Goal: Understand process/instructions: Learn about a topic

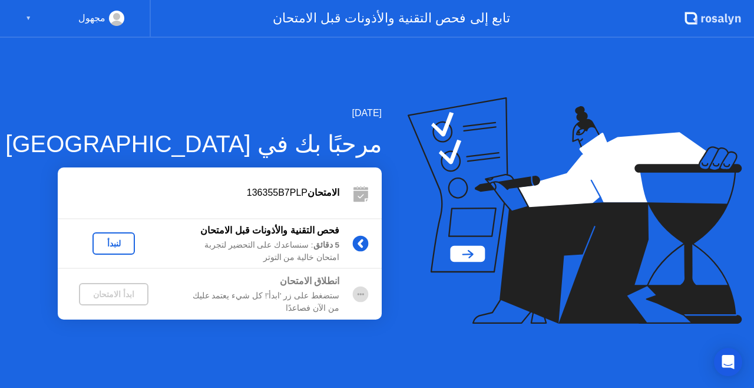
click at [462, 253] on icon at bounding box center [569, 187] width 276 height 150
click at [107, 245] on div "لنبدأ" at bounding box center [113, 243] width 33 height 9
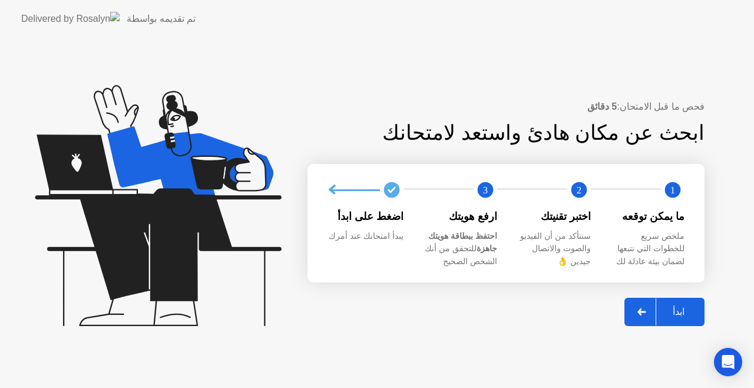
click at [688, 307] on div "ابدأ" at bounding box center [679, 311] width 45 height 11
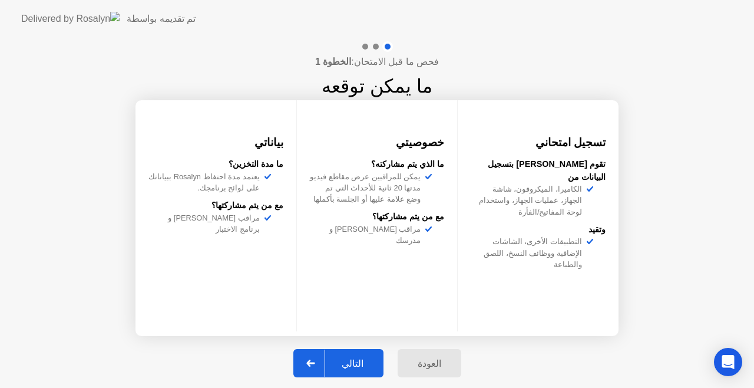
click at [315, 364] on icon at bounding box center [310, 362] width 9 height 7
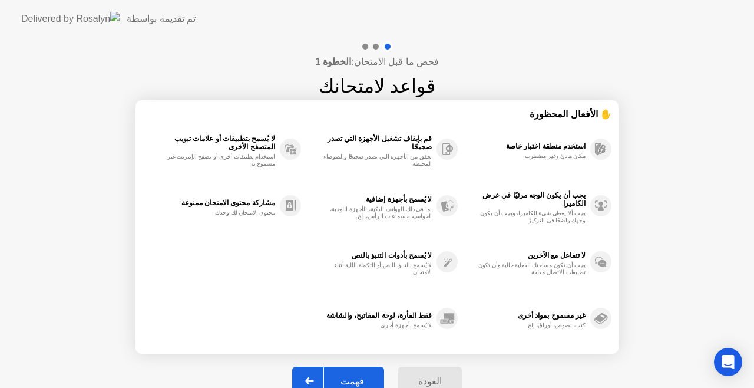
click at [349, 379] on div "فهمت" at bounding box center [352, 380] width 57 height 11
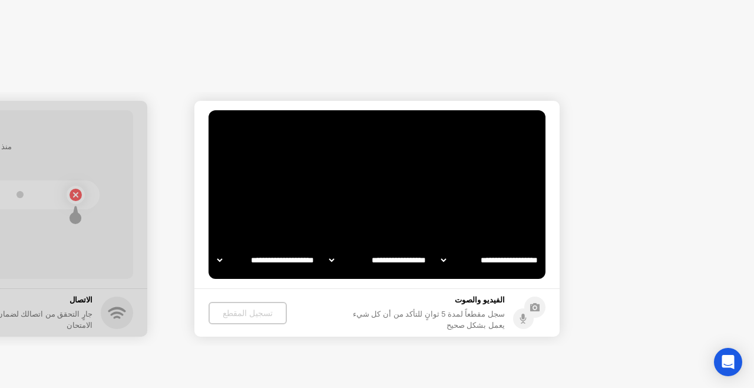
select select "**********"
select select "*******"
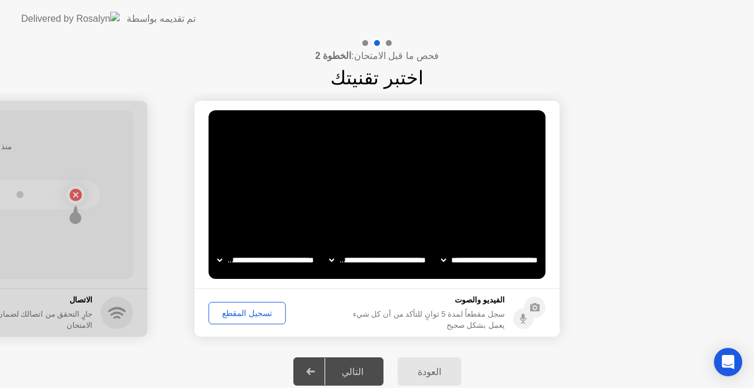
click at [341, 375] on div "التالي" at bounding box center [352, 371] width 55 height 11
click at [315, 368] on icon at bounding box center [310, 371] width 9 height 7
click at [239, 309] on div "تسجيل المقطع" at bounding box center [247, 312] width 69 height 9
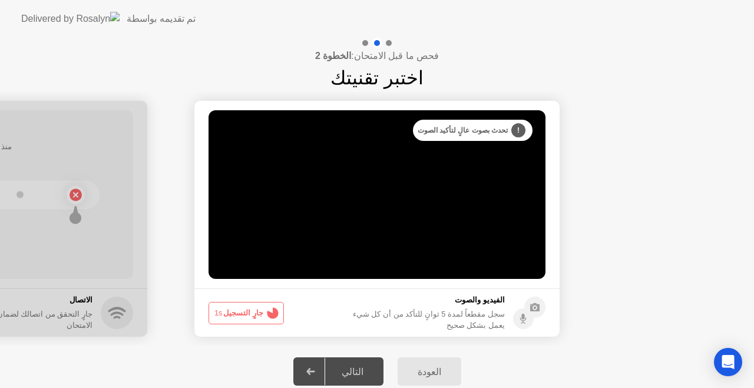
click at [239, 309] on button "جارٍ التسجيل 1s" at bounding box center [246, 313] width 75 height 22
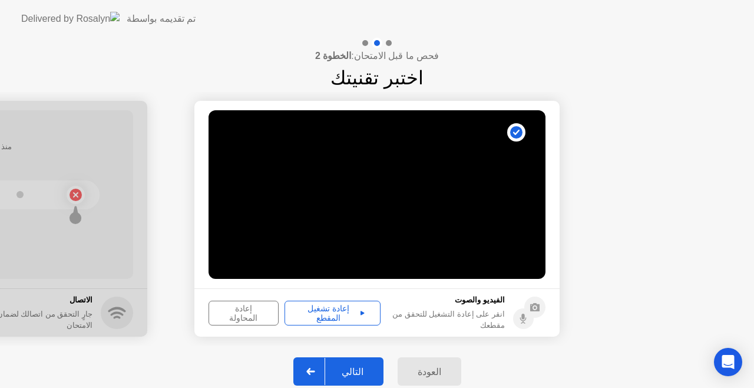
click at [325, 308] on div "إعادة تشغيل المقطع" at bounding box center [333, 313] width 88 height 19
click at [311, 370] on div at bounding box center [311, 371] width 28 height 27
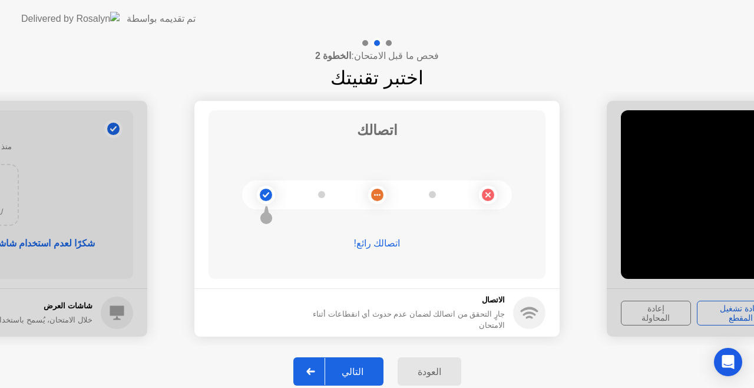
click at [311, 370] on div at bounding box center [311, 371] width 28 height 27
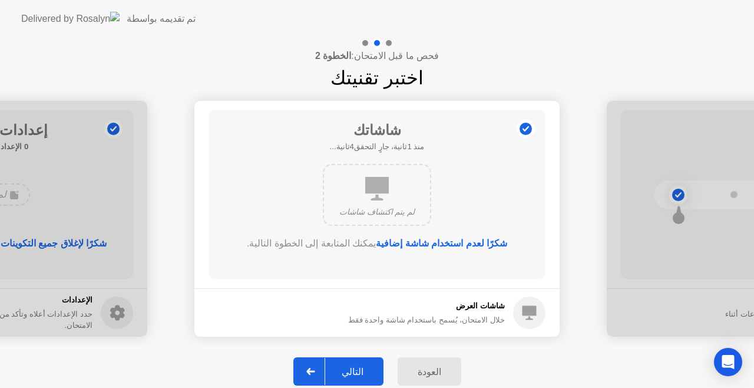
click at [311, 370] on div at bounding box center [311, 371] width 28 height 27
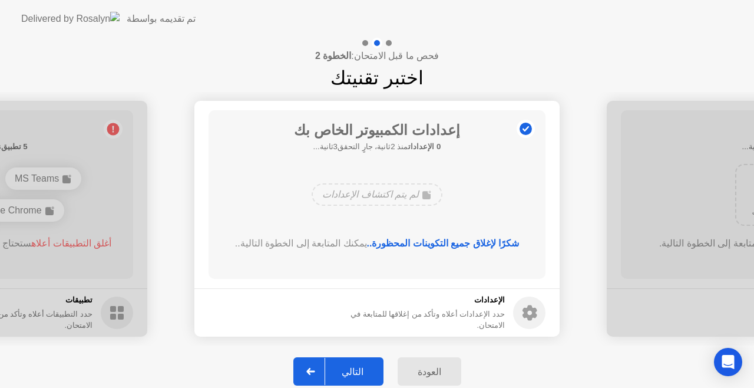
click at [311, 370] on div at bounding box center [311, 371] width 28 height 27
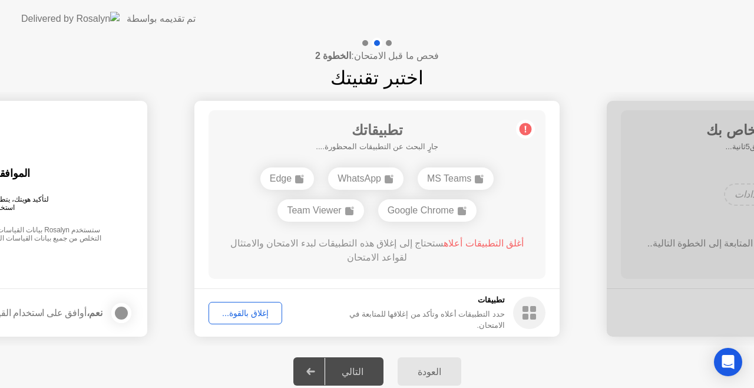
click at [248, 313] on div "إغلاق بالقوة..." at bounding box center [245, 312] width 65 height 9
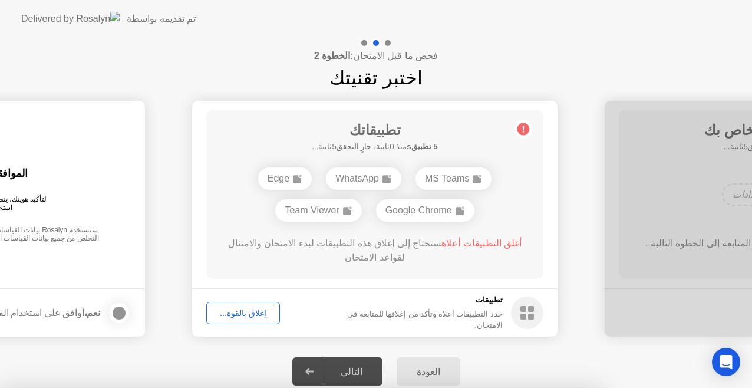
click at [318, 387] on div at bounding box center [376, 388] width 752 height 0
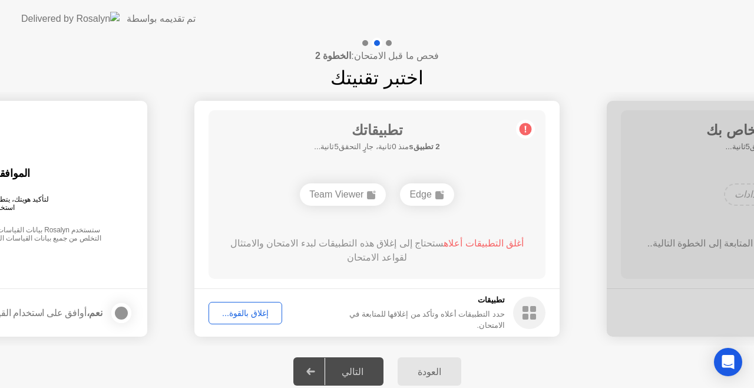
click at [315, 368] on icon at bounding box center [310, 371] width 9 height 7
click at [356, 367] on div "التالي" at bounding box center [352, 371] width 55 height 11
click at [235, 320] on button "إغلاق بالقوة..." at bounding box center [246, 313] width 74 height 22
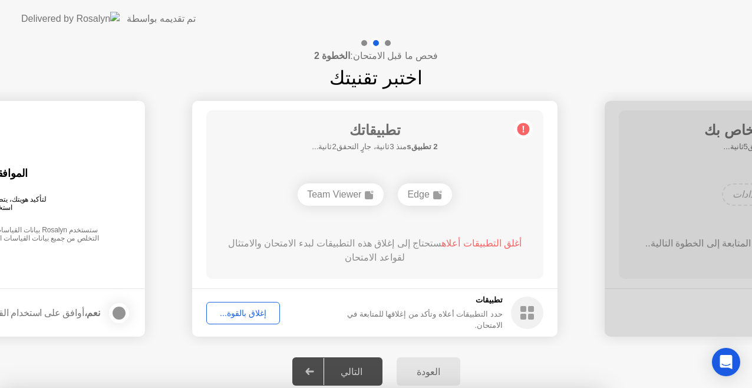
click at [311, 387] on div at bounding box center [376, 388] width 752 height 0
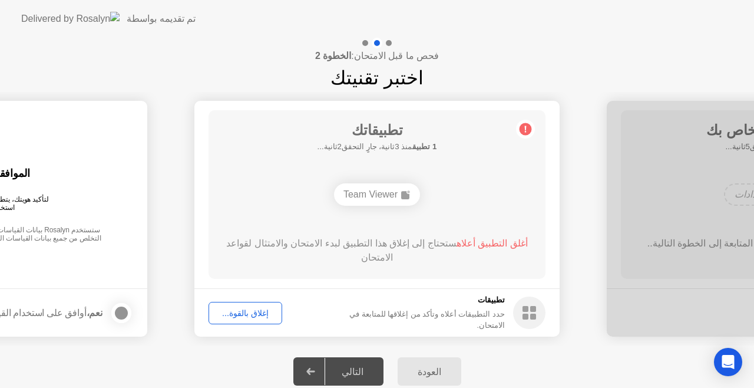
click at [315, 370] on icon at bounding box center [310, 371] width 9 height 7
click at [315, 374] on icon at bounding box center [310, 371] width 9 height 7
click at [124, 311] on div at bounding box center [121, 313] width 14 height 14
click at [314, 372] on icon at bounding box center [310, 371] width 8 height 7
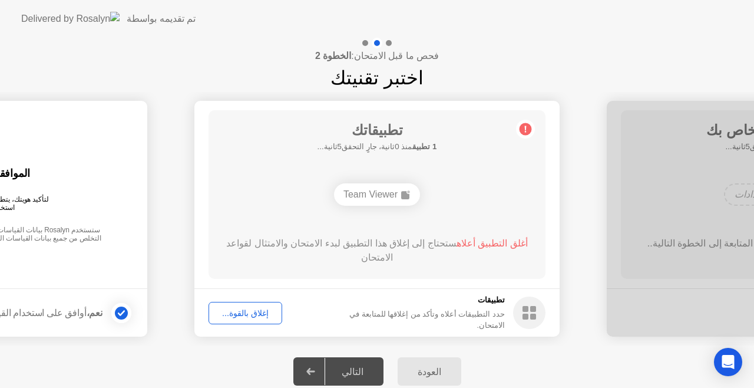
click at [371, 194] on div "Team Viewer" at bounding box center [377, 194] width 86 height 22
click at [480, 243] on span "أغلق التطبيق أعلاه" at bounding box center [492, 243] width 71 height 10
click at [245, 309] on div "إغلاق بالقوة..." at bounding box center [245, 312] width 65 height 9
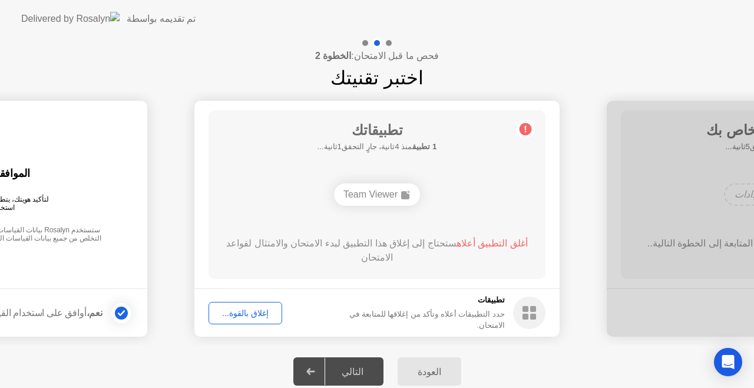
click at [314, 370] on icon at bounding box center [310, 371] width 9 height 7
click at [478, 244] on span "أغلق التطبيق أعلاه" at bounding box center [492, 243] width 71 height 10
click at [315, 373] on icon at bounding box center [310, 371] width 8 height 7
click at [235, 315] on div "إغلاق بالقوة..." at bounding box center [245, 312] width 65 height 9
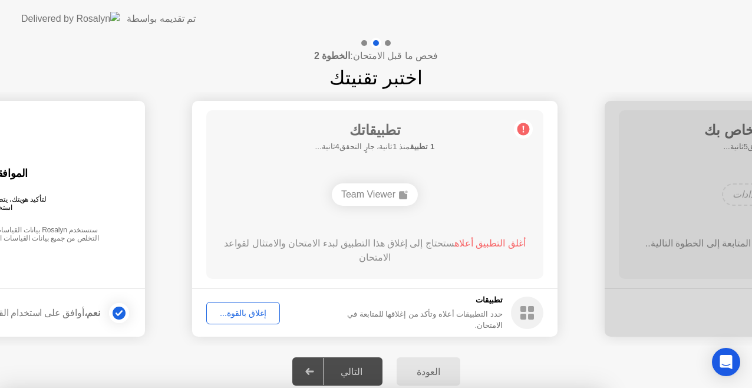
click at [367, 387] on div at bounding box center [376, 388] width 752 height 0
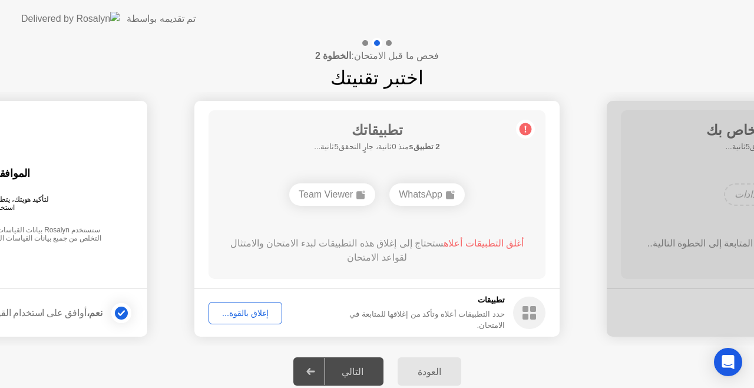
click at [256, 312] on div "إغلاق بالقوة..." at bounding box center [245, 312] width 65 height 9
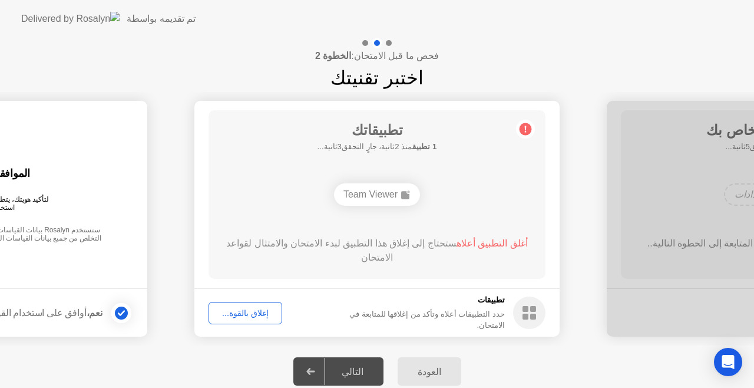
click at [237, 312] on div "إغلاق بالقوة..." at bounding box center [245, 312] width 65 height 9
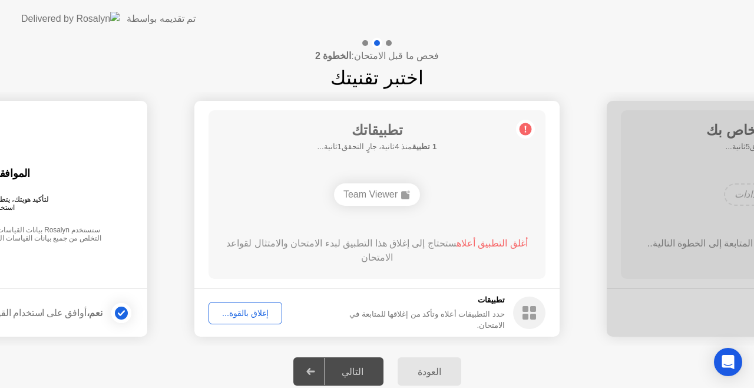
click at [254, 315] on div "إغلاق بالقوة..." at bounding box center [245, 312] width 65 height 9
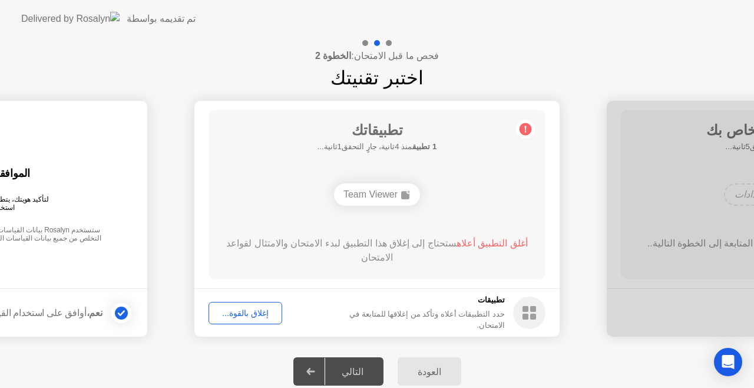
click at [322, 372] on div at bounding box center [311, 371] width 28 height 27
click at [530, 311] on rect at bounding box center [533, 309] width 6 height 6
click at [380, 197] on div "Team Viewer" at bounding box center [377, 194] width 86 height 22
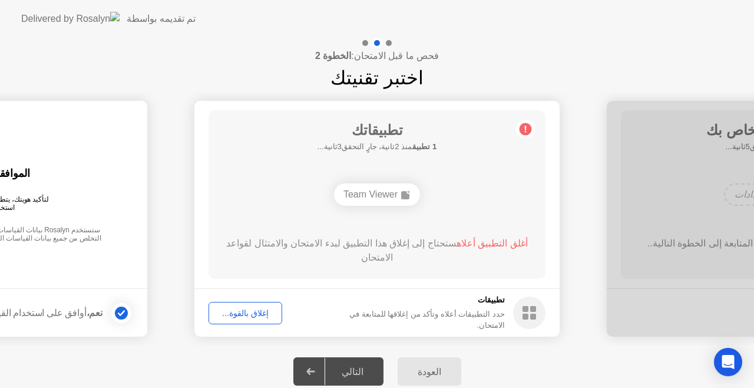
click at [380, 197] on div "Team Viewer" at bounding box center [377, 194] width 86 height 22
click at [245, 314] on div "إغلاق بالقوة..." at bounding box center [245, 312] width 65 height 9
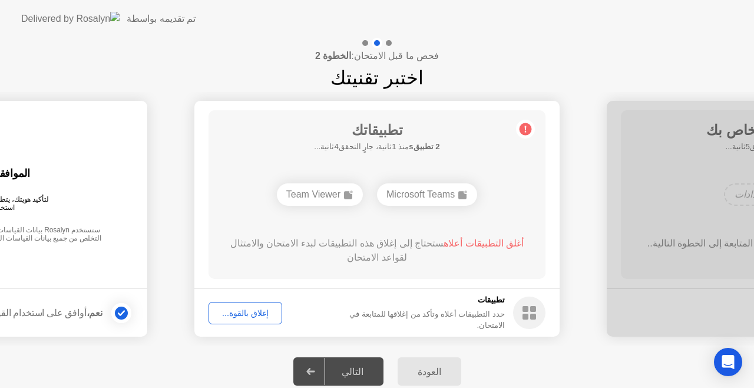
click at [257, 308] on div "إغلاق بالقوة..." at bounding box center [245, 312] width 65 height 9
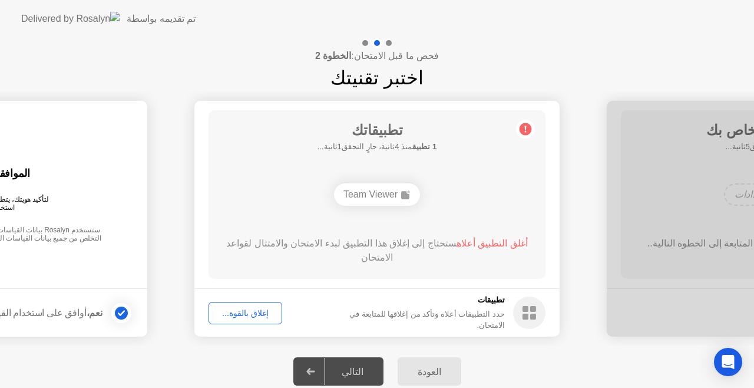
click at [379, 193] on div "Team Viewer" at bounding box center [377, 194] width 86 height 22
click at [246, 314] on div "إغلاق بالقوة..." at bounding box center [245, 312] width 65 height 9
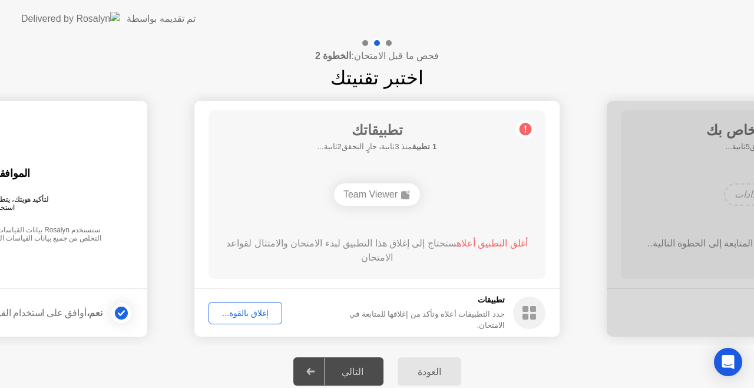
click at [240, 302] on button "إغلاق بالقوة..." at bounding box center [246, 313] width 74 height 22
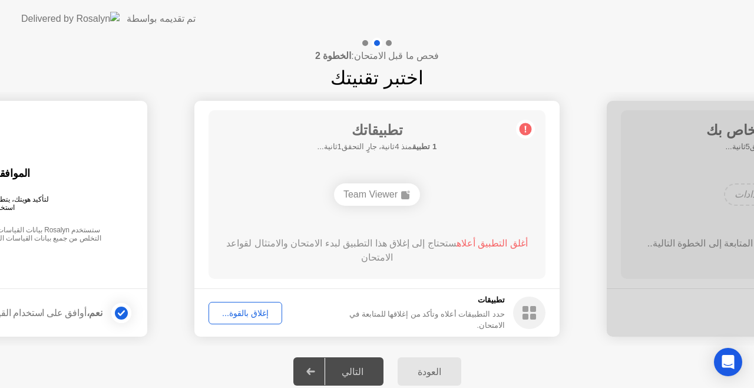
click at [248, 311] on div "إغلاق بالقوة..." at bounding box center [245, 312] width 65 height 9
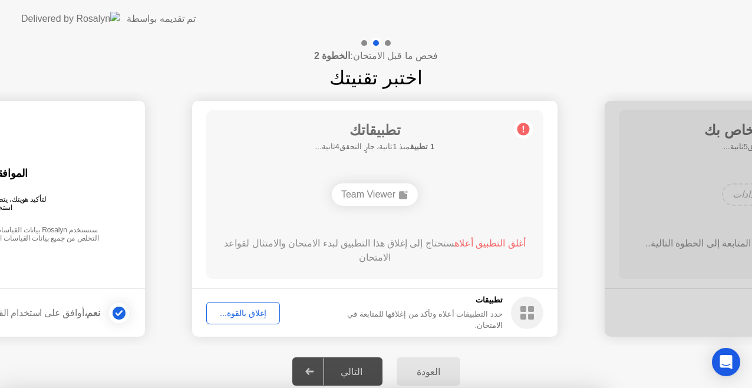
click at [548, 387] on div at bounding box center [376, 388] width 752 height 0
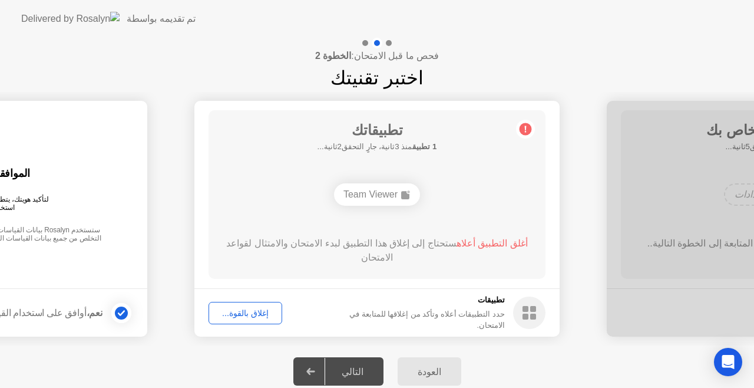
click at [216, 315] on div "إغلاق بالقوة..." at bounding box center [245, 312] width 65 height 9
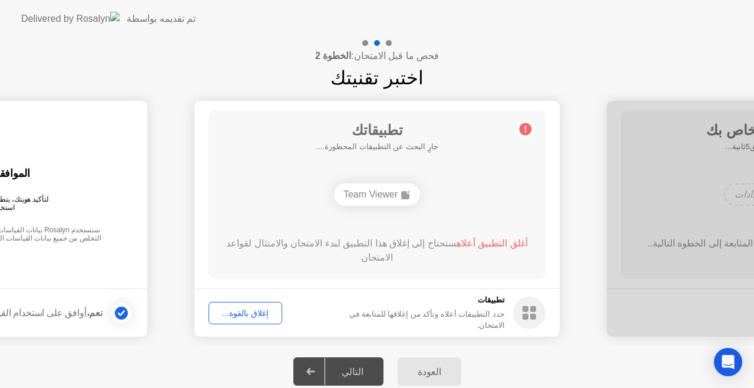
click at [310, 371] on div at bounding box center [311, 371] width 28 height 27
click at [258, 310] on div "إغلاق بالقوة..." at bounding box center [245, 312] width 65 height 9
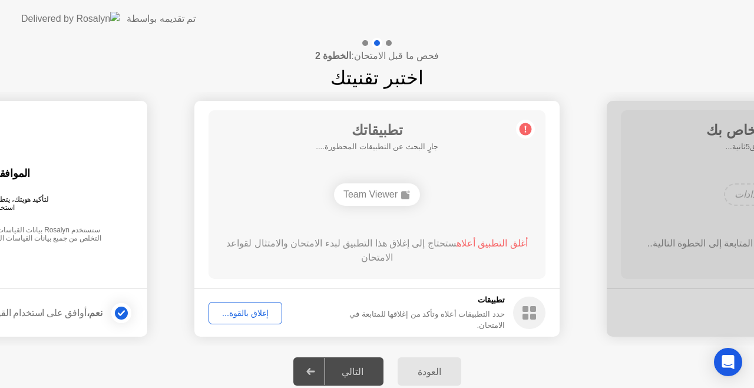
click at [123, 312] on icon at bounding box center [121, 313] width 7 height 6
click at [47, 355] on div "العودة التالي" at bounding box center [377, 371] width 754 height 52
click at [240, 315] on div "إغلاق بالقوة..." at bounding box center [245, 312] width 65 height 9
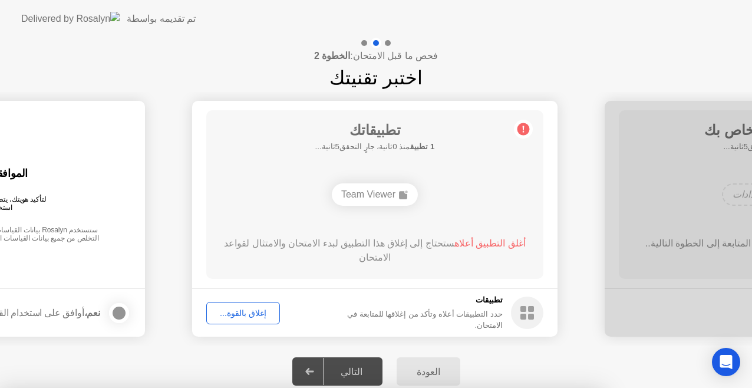
click at [420, 387] on div at bounding box center [376, 388] width 752 height 0
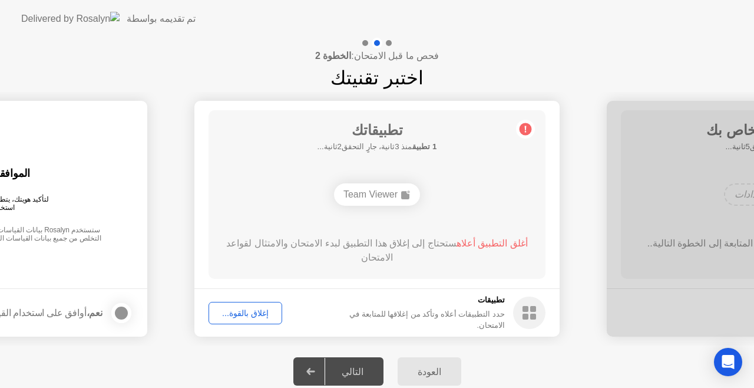
click at [231, 318] on div "إغلاق بالقوة..." at bounding box center [245, 312] width 65 height 9
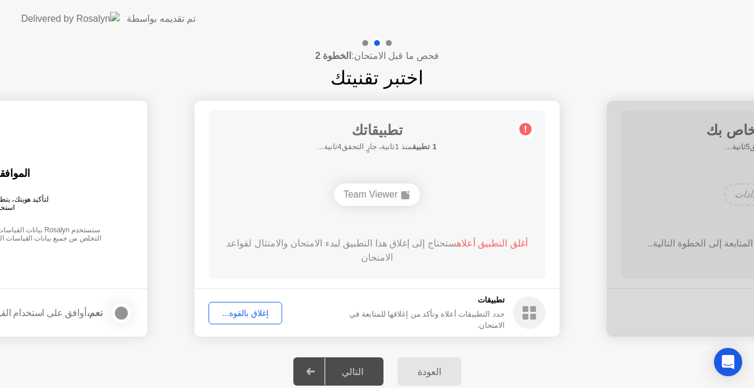
click at [239, 312] on div "إغلاق بالقوة..." at bounding box center [245, 312] width 65 height 9
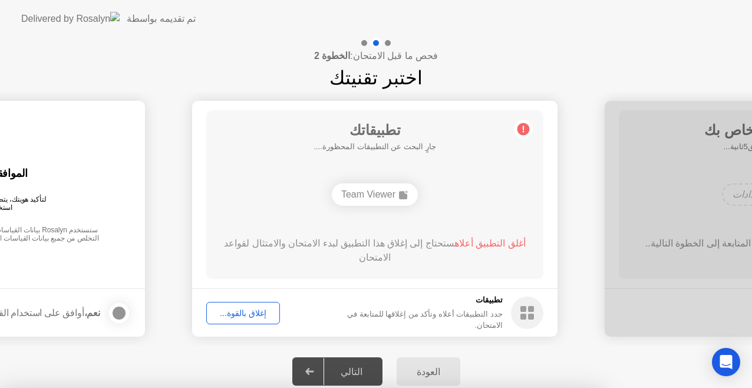
drag, startPoint x: 466, startPoint y: 374, endPoint x: 423, endPoint y: 375, distance: 43.0
click at [423, 387] on div at bounding box center [376, 388] width 752 height 0
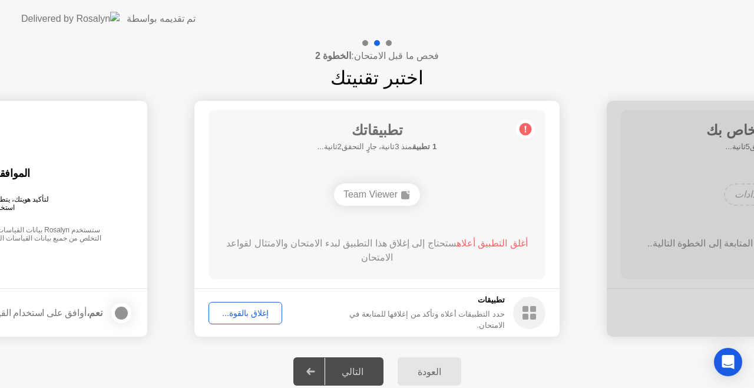
click at [430, 366] on div "العودة" at bounding box center [429, 371] width 57 height 11
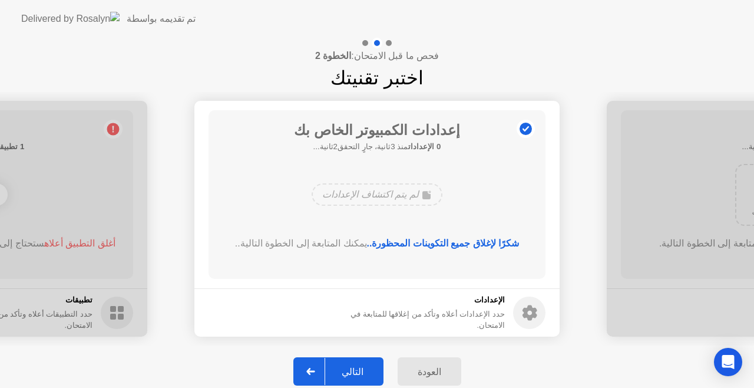
click at [430, 366] on div "العودة" at bounding box center [429, 371] width 57 height 11
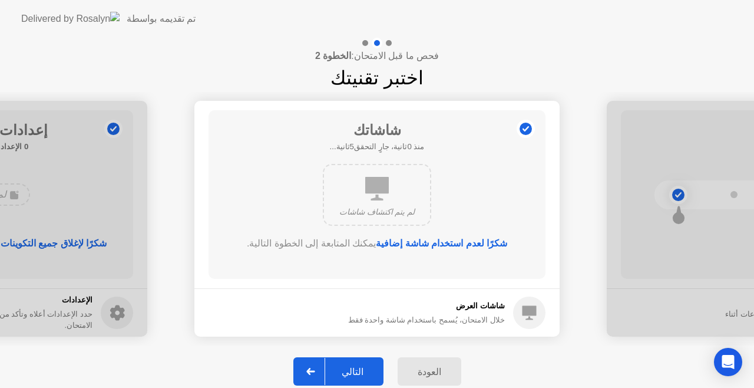
click at [315, 368] on icon at bounding box center [310, 371] width 9 height 7
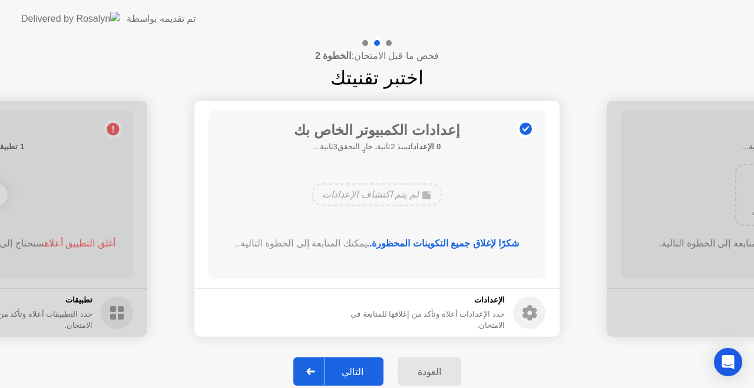
click at [315, 368] on icon at bounding box center [310, 371] width 9 height 7
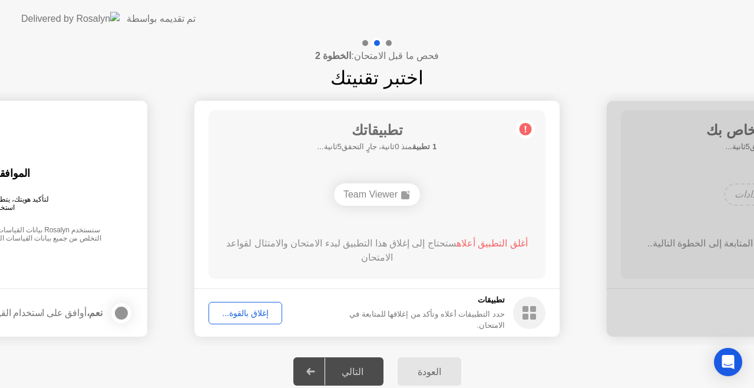
click at [315, 368] on icon at bounding box center [310, 371] width 9 height 7
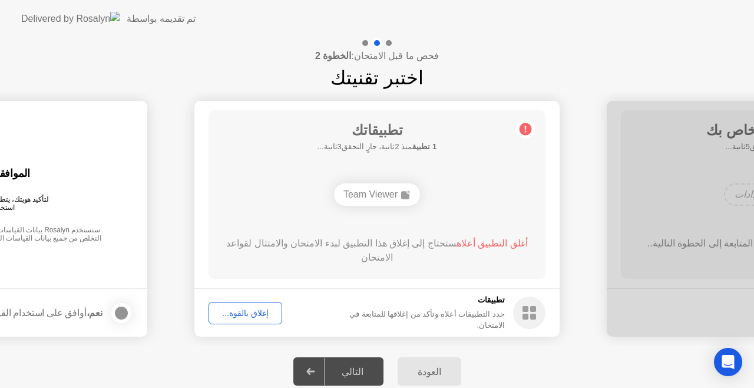
click at [315, 368] on icon at bounding box center [310, 371] width 9 height 7
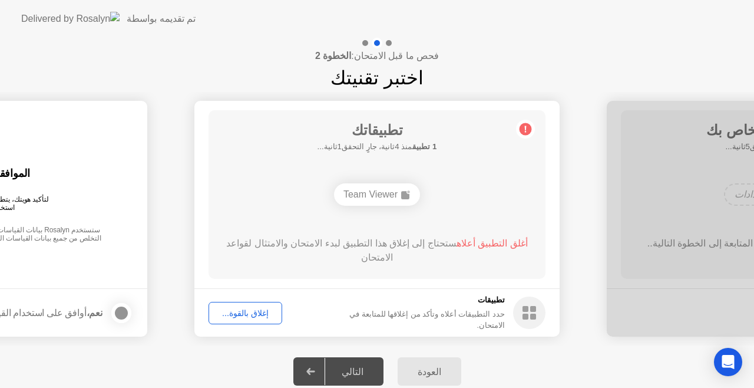
click at [315, 368] on icon at bounding box center [310, 371] width 9 height 7
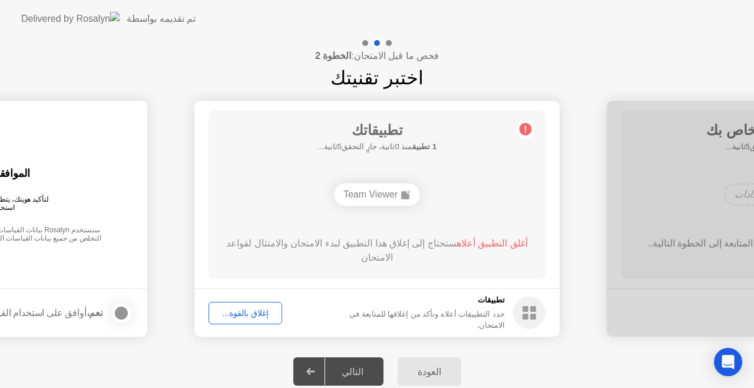
click at [315, 368] on icon at bounding box center [310, 371] width 9 height 7
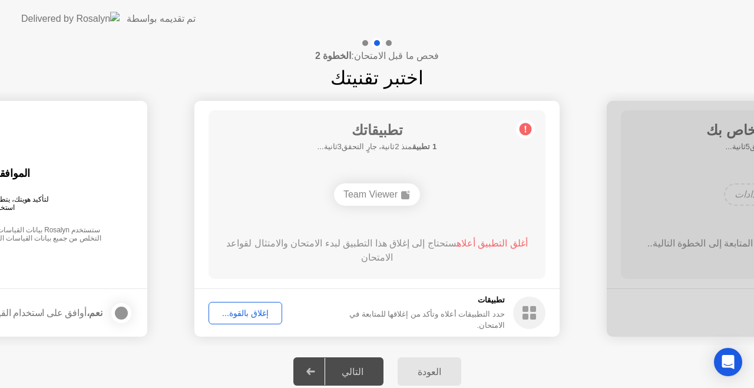
click at [315, 368] on icon at bounding box center [310, 371] width 9 height 7
click at [255, 318] on div "إغلاق بالقوة..." at bounding box center [245, 312] width 65 height 9
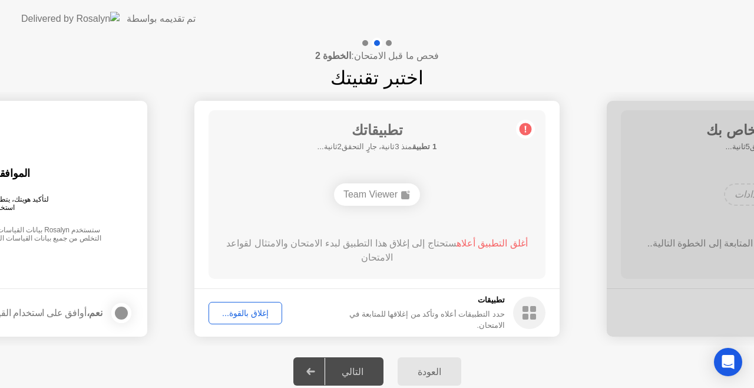
click at [373, 189] on div "Team Viewer" at bounding box center [377, 194] width 86 height 22
click at [483, 248] on span "أغلق التطبيق أعلاه" at bounding box center [492, 243] width 71 height 10
click at [482, 242] on span "أغلق التطبيق أعلاه" at bounding box center [492, 243] width 71 height 10
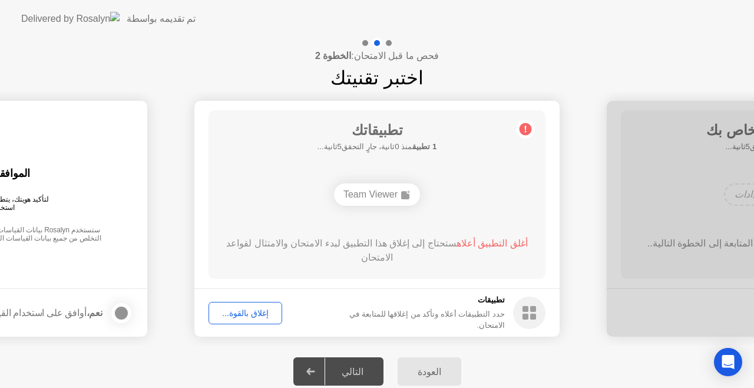
click at [482, 242] on span "أغلق التطبيق أعلاه" at bounding box center [492, 243] width 71 height 10
click at [250, 314] on div "إغلاق بالقوة..." at bounding box center [245, 312] width 65 height 9
